Goal: Task Accomplishment & Management: Manage account settings

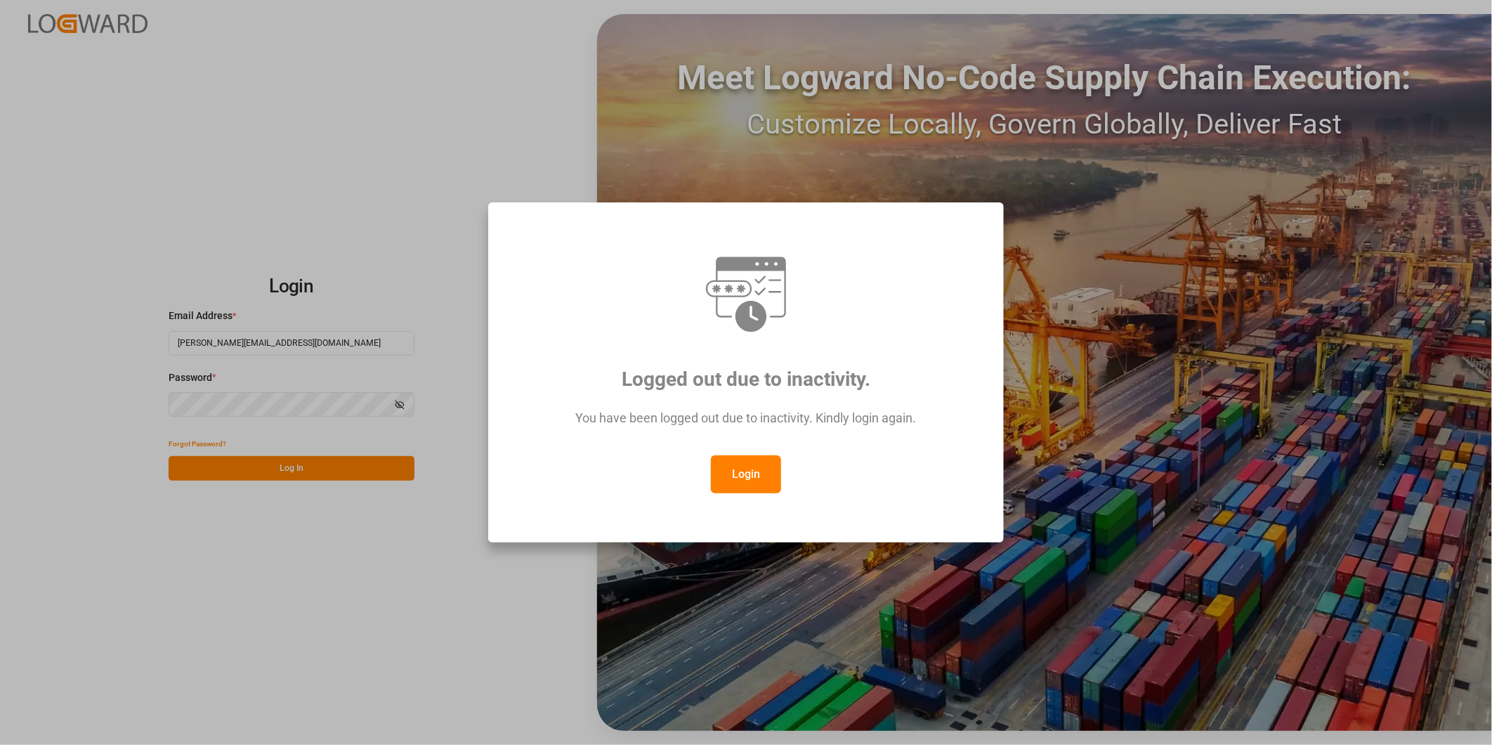
click at [759, 480] on button "Login" at bounding box center [746, 474] width 70 height 38
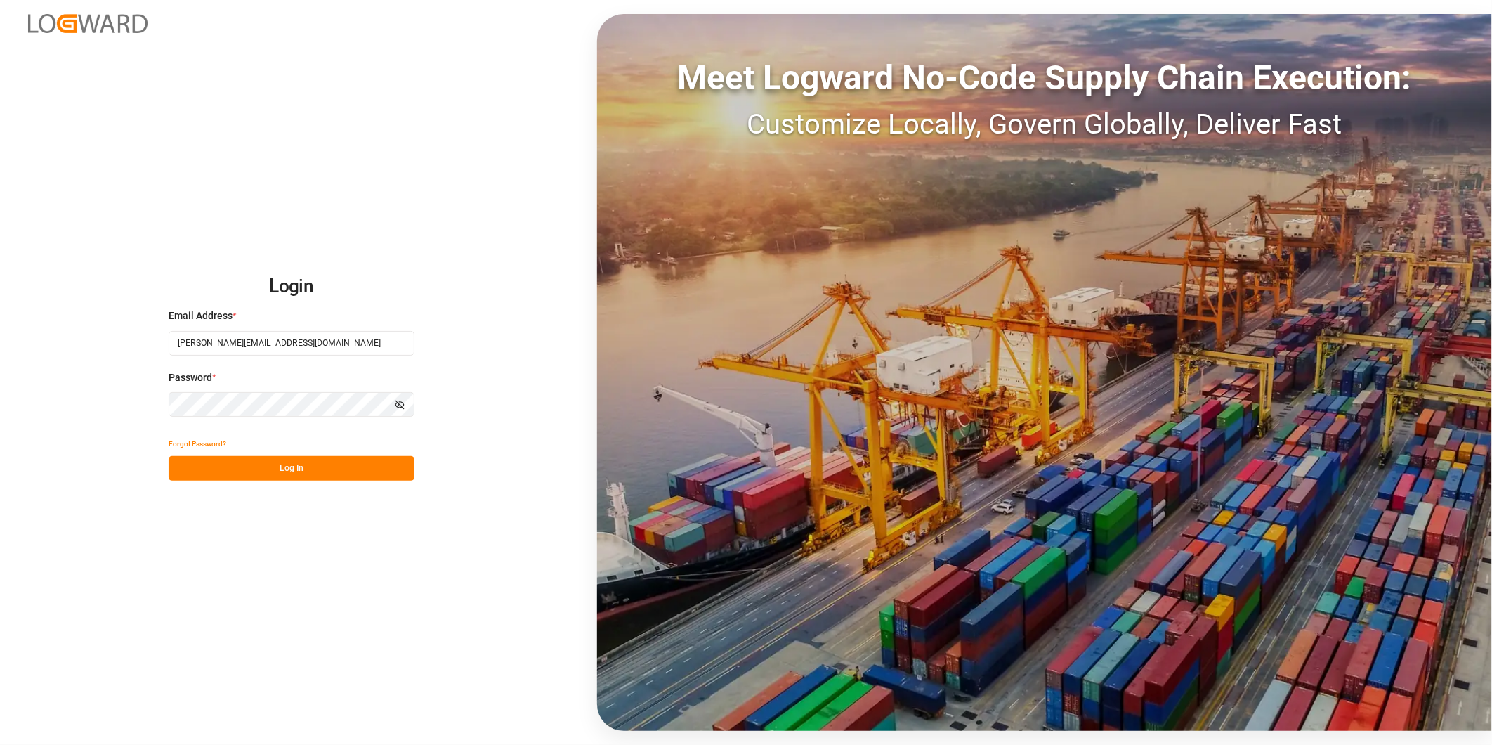
drag, startPoint x: 381, startPoint y: 469, endPoint x: 402, endPoint y: 459, distance: 23.0
click at [380, 469] on button "Log In" at bounding box center [292, 468] width 246 height 25
